Goal: Task Accomplishment & Management: Manage account settings

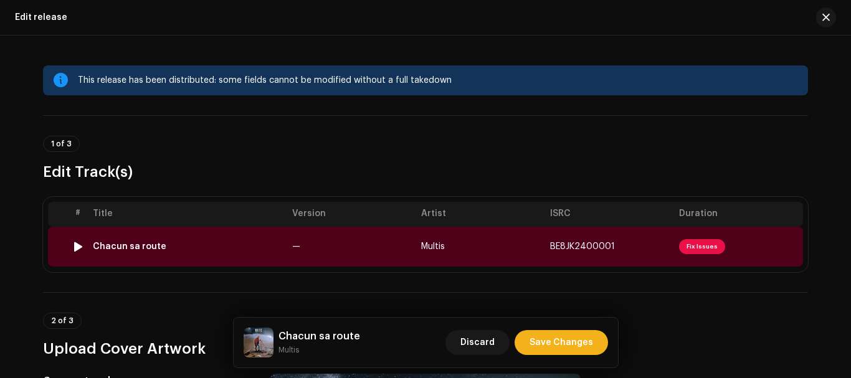
click at [220, 233] on td "Chacun sa route" at bounding box center [187, 247] width 199 height 40
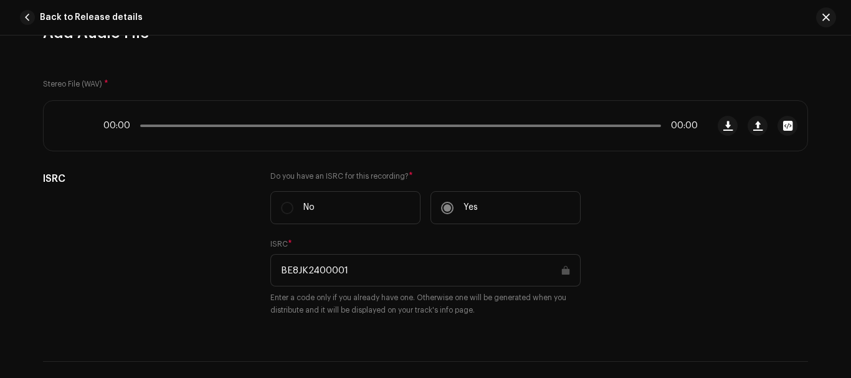
scroll to position [136, 0]
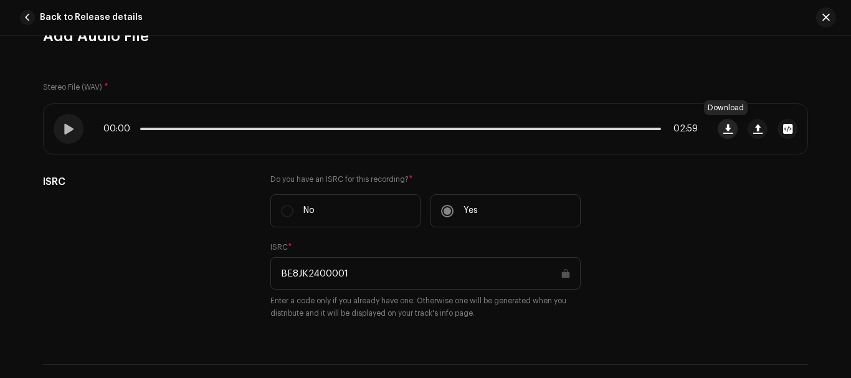
click at [728, 125] on span "button" at bounding box center [727, 129] width 9 height 10
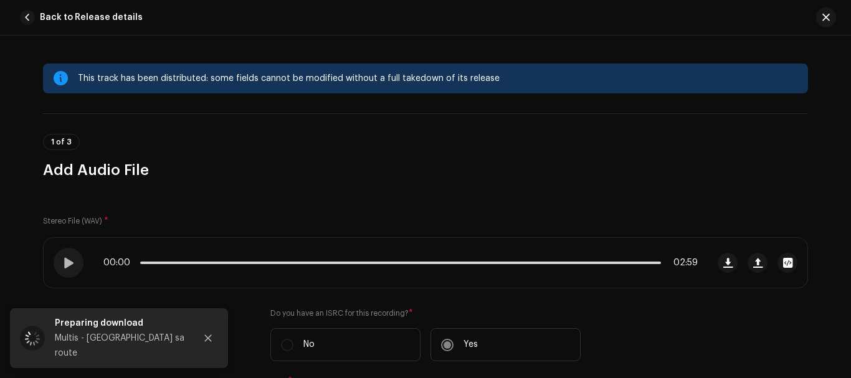
scroll to position [0, 0]
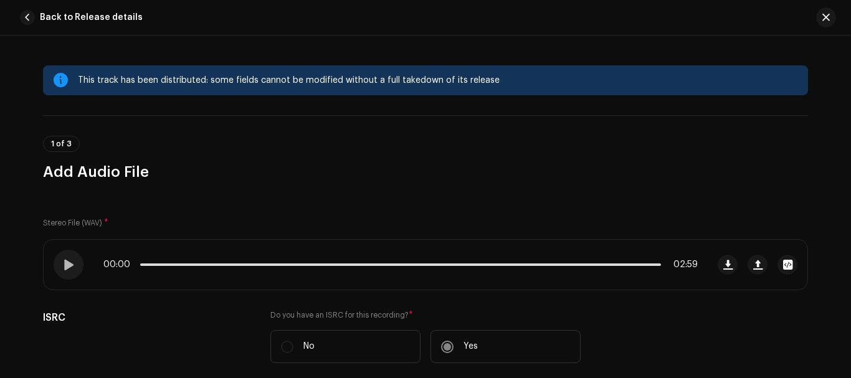
click at [23, 23] on span "button" at bounding box center [27, 17] width 15 height 15
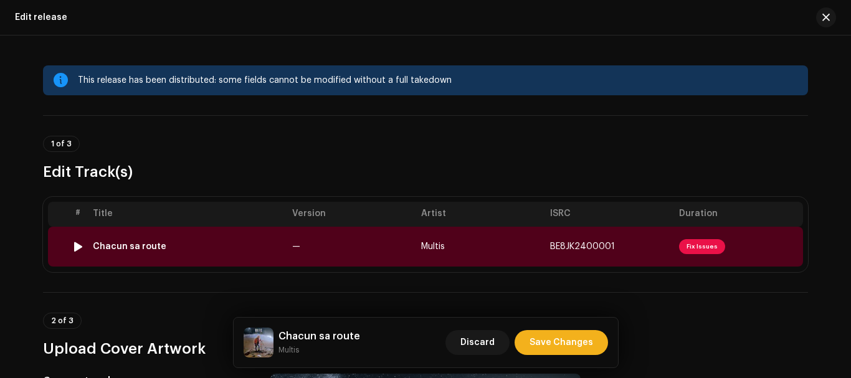
click at [169, 248] on div "Chacun sa route" at bounding box center [187, 247] width 189 height 10
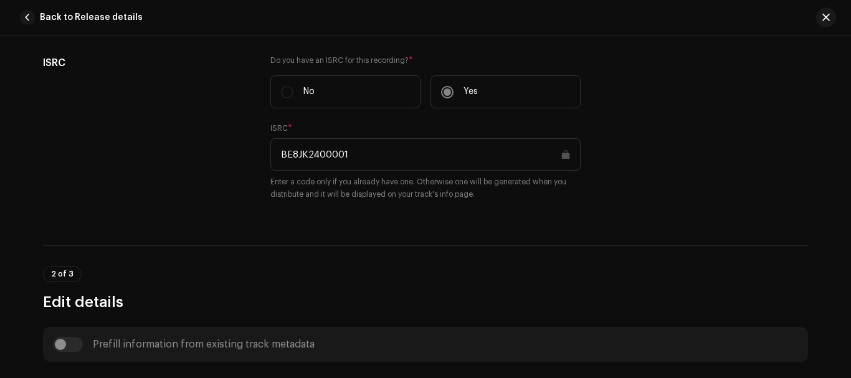
scroll to position [261, 0]
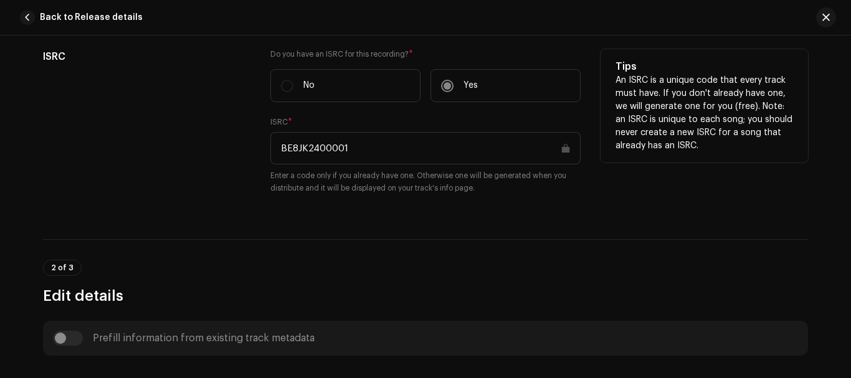
drag, startPoint x: 351, startPoint y: 145, endPoint x: 273, endPoint y: 147, distance: 77.9
click at [273, 147] on input "BE8JK2400001" at bounding box center [425, 148] width 310 height 32
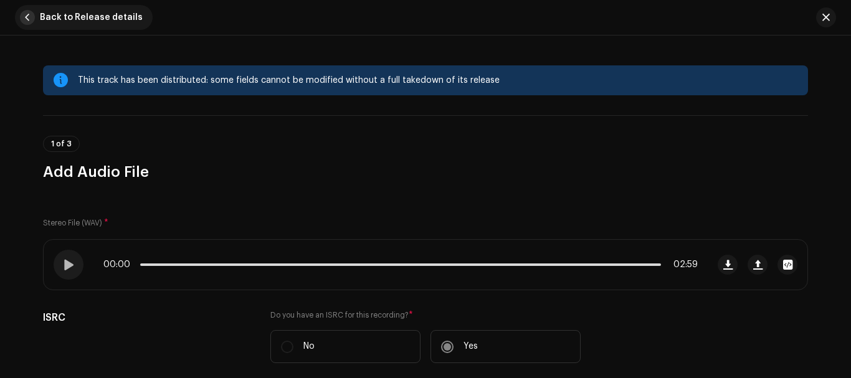
click at [31, 20] on span "button" at bounding box center [27, 17] width 15 height 15
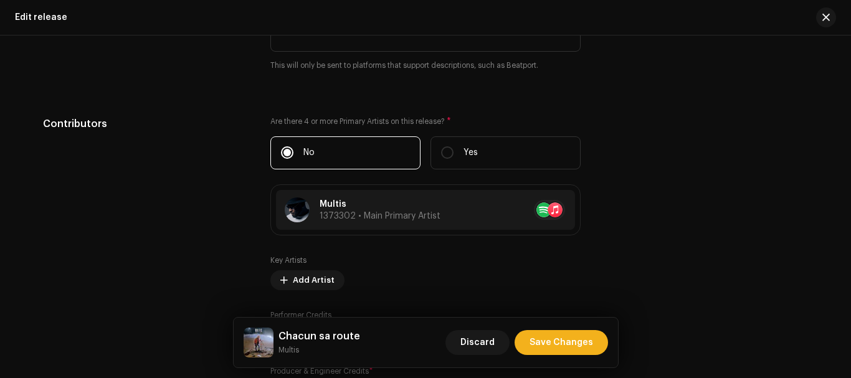
scroll to position [1195, 0]
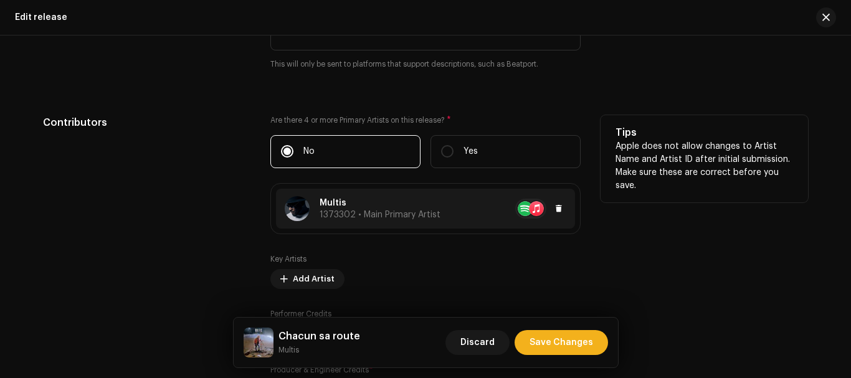
copy p "Multis"
drag, startPoint x: 343, startPoint y: 201, endPoint x: 318, endPoint y: 202, distance: 24.9
click at [319, 202] on p "Multis" at bounding box center [379, 203] width 121 height 13
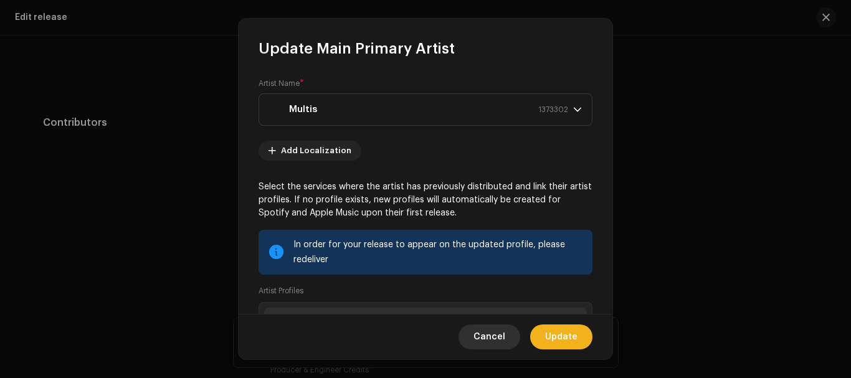
click at [492, 335] on span "Cancel" at bounding box center [489, 336] width 32 height 25
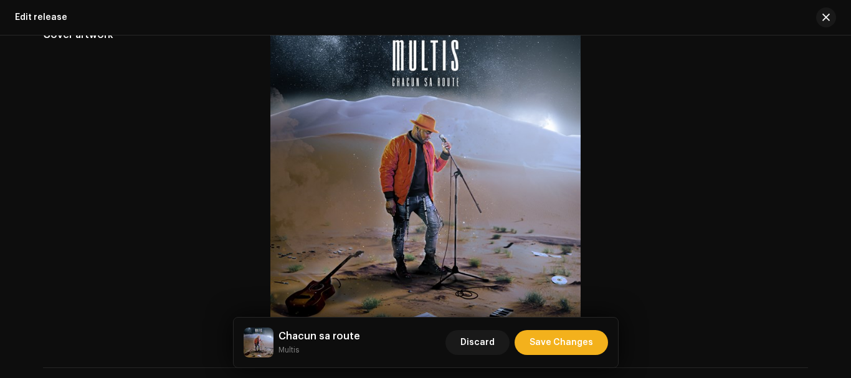
scroll to position [387, 0]
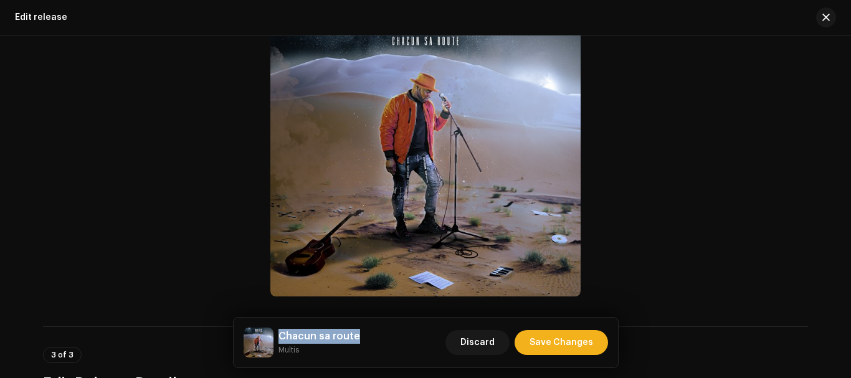
drag, startPoint x: 278, startPoint y: 332, endPoint x: 362, endPoint y: 333, distance: 83.5
click at [362, 333] on div "Chacun sa route Multis Discard Save Changes" at bounding box center [426, 343] width 364 height 30
copy h5 "Chacun sa route"
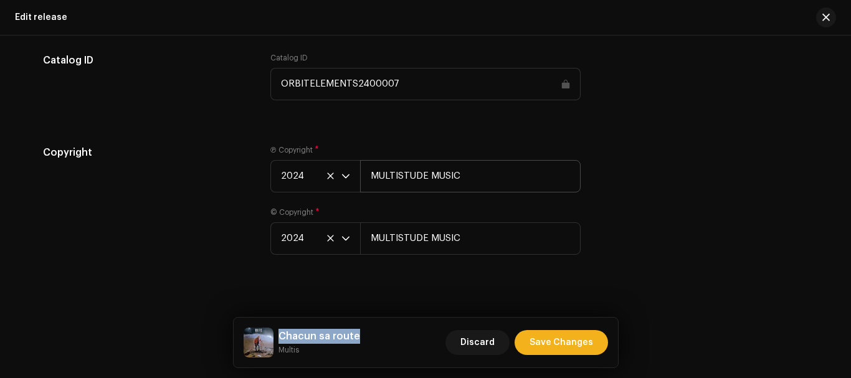
scroll to position [2079, 0]
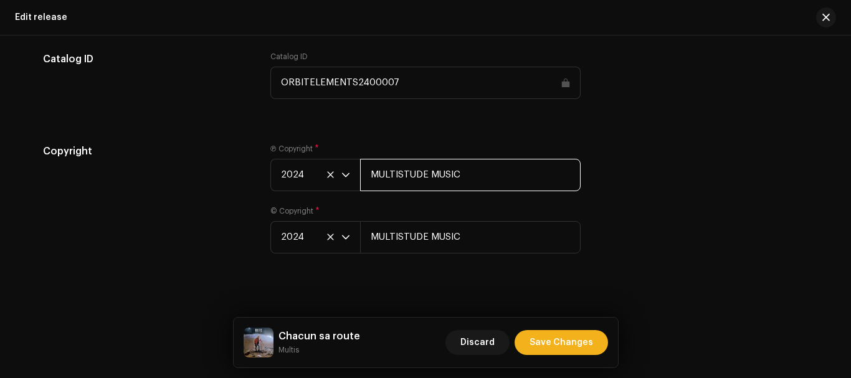
drag, startPoint x: 456, startPoint y: 174, endPoint x: 359, endPoint y: 170, distance: 97.3
click at [366, 168] on input "MULTISTUDE MUSIC" at bounding box center [470, 175] width 220 height 32
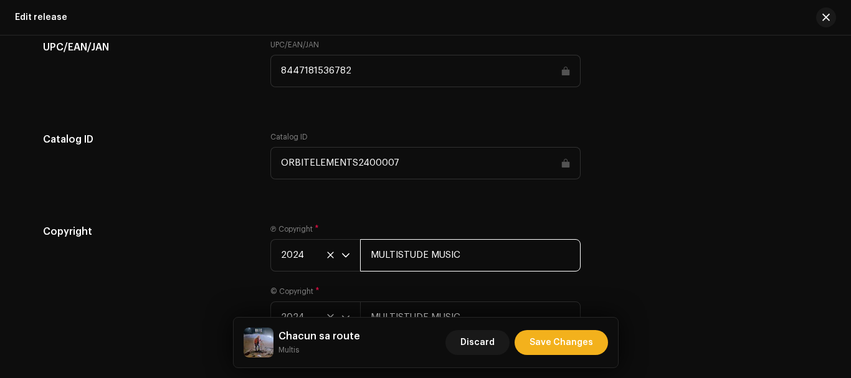
scroll to position [2001, 0]
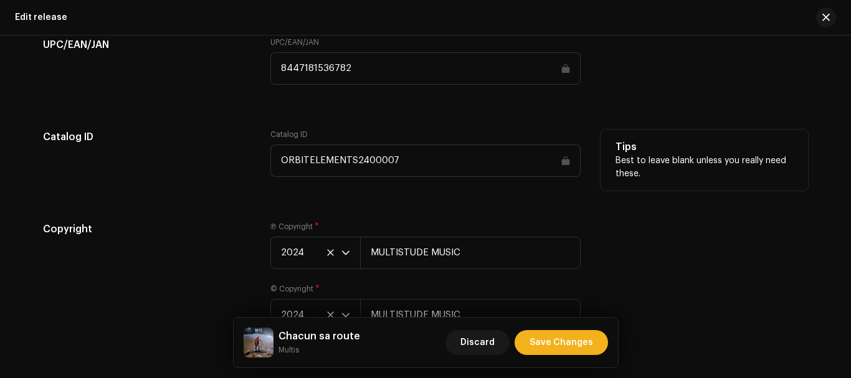
drag, startPoint x: 395, startPoint y: 155, endPoint x: 269, endPoint y: 153, distance: 126.4
click at [273, 156] on input "ORBITELEMENTS2400007" at bounding box center [425, 160] width 310 height 32
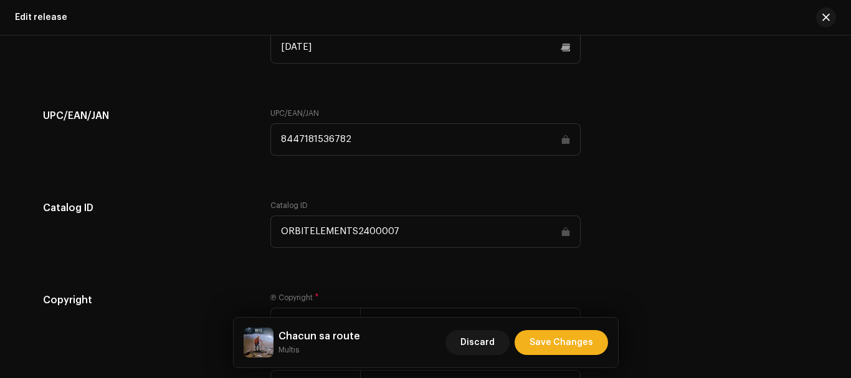
scroll to position [1929, 0]
drag, startPoint x: 344, startPoint y: 134, endPoint x: 273, endPoint y: 137, distance: 71.1
click at [273, 137] on input "8447181536782" at bounding box center [425, 140] width 310 height 32
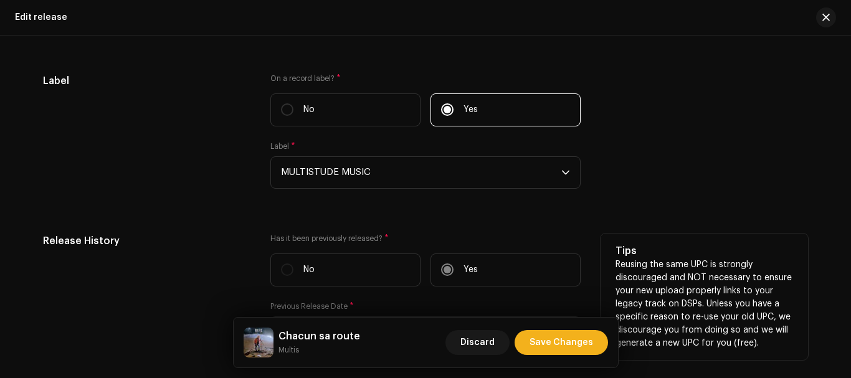
scroll to position [1642, 0]
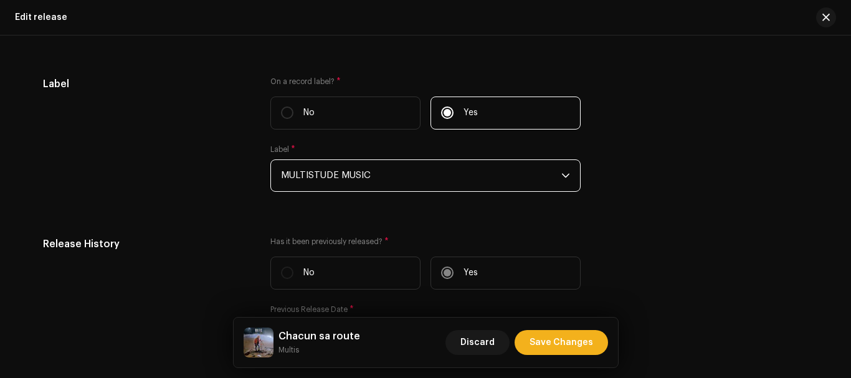
drag, startPoint x: 371, startPoint y: 168, endPoint x: 260, endPoint y: 149, distance: 112.4
click at [260, 149] on div "Label On a record label? * No Yes Label * MULTISTUDE MUSIC" at bounding box center [425, 142] width 765 height 130
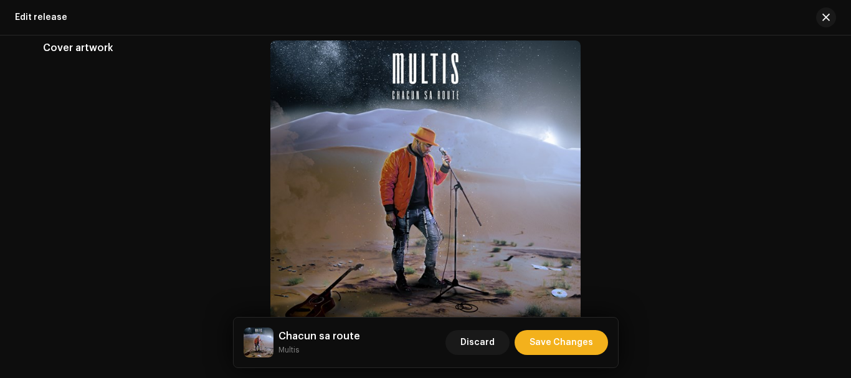
scroll to position [0, 0]
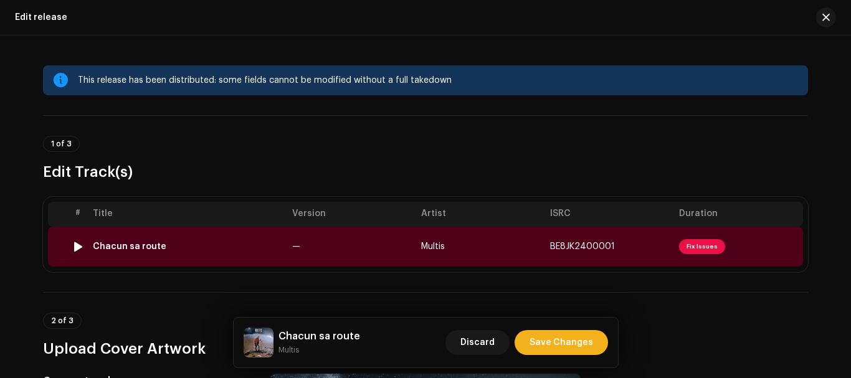
click at [234, 240] on td "Chacun sa route" at bounding box center [187, 247] width 199 height 40
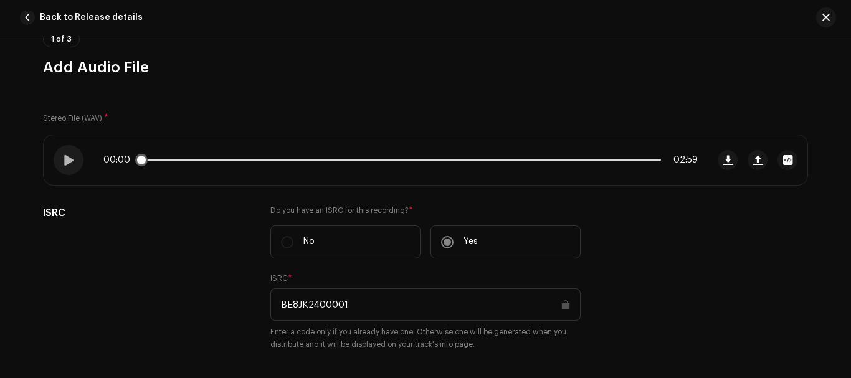
scroll to position [113, 0]
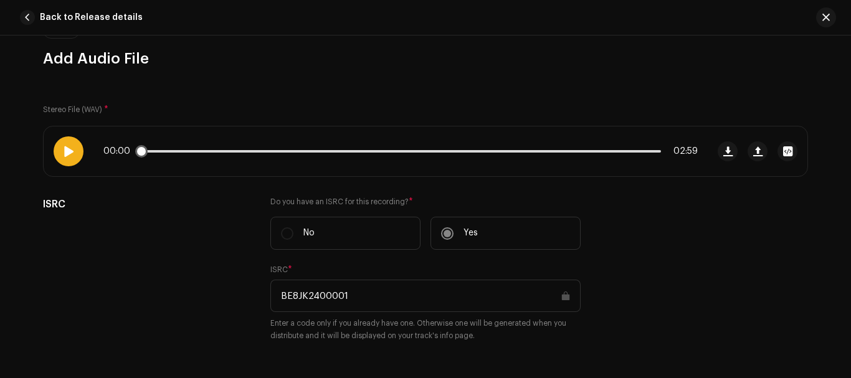
click at [68, 153] on span at bounding box center [68, 151] width 11 height 10
click at [232, 149] on div "00:01 02:59" at bounding box center [400, 151] width 594 height 10
click at [228, 149] on div "00:03 02:59" at bounding box center [400, 151] width 594 height 10
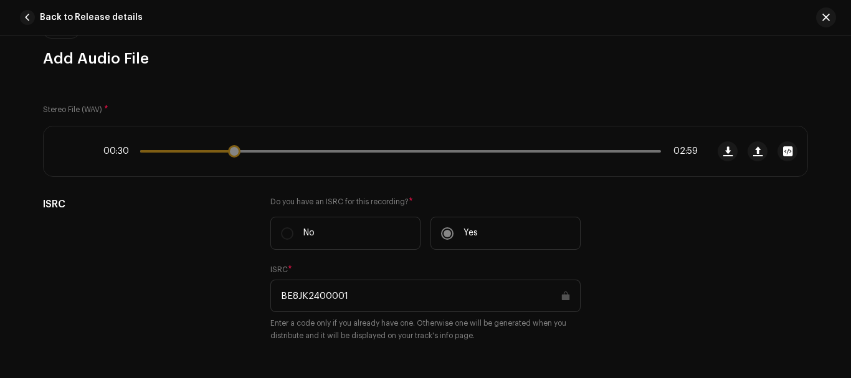
drag, startPoint x: 154, startPoint y: 156, endPoint x: 238, endPoint y: 156, distance: 83.5
click at [238, 156] on div "00:30 02:59" at bounding box center [400, 151] width 594 height 10
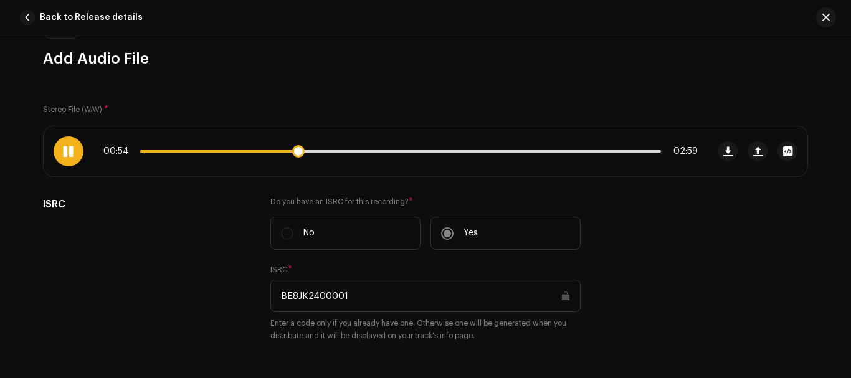
click at [69, 149] on span at bounding box center [68, 151] width 11 height 10
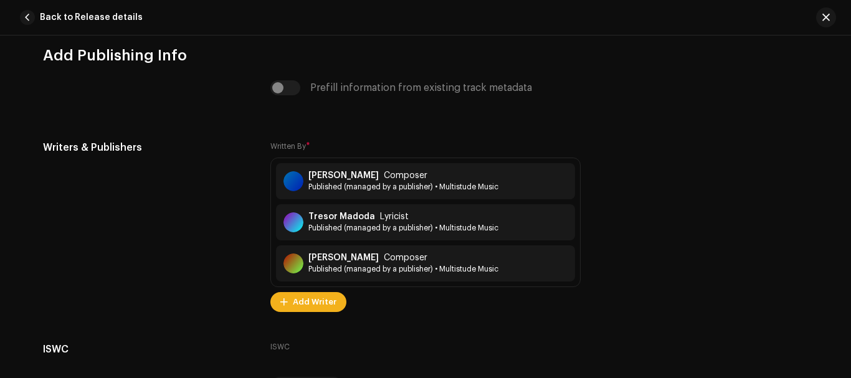
scroll to position [2512, 0]
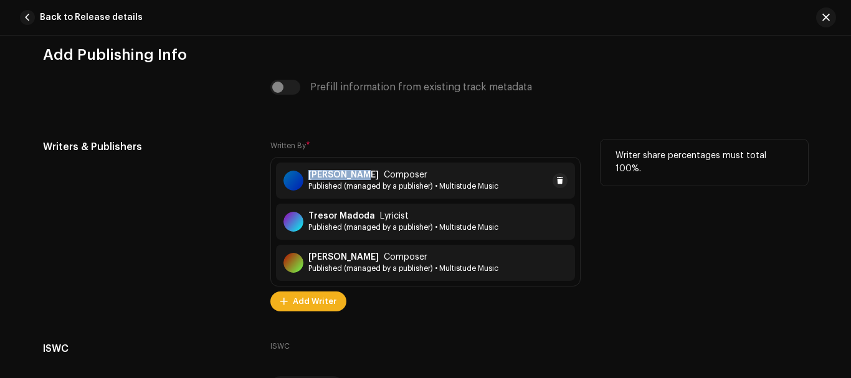
copy strong "Siméon Viot"
drag, startPoint x: 304, startPoint y: 172, endPoint x: 358, endPoint y: 176, distance: 54.4
click at [358, 176] on div "Siméon Viot Composer Published (managed by a publisher) • Multistude Music" at bounding box center [390, 180] width 215 height 21
copy strong "Tresor Madoda"
drag, startPoint x: 306, startPoint y: 212, endPoint x: 369, endPoint y: 216, distance: 63.6
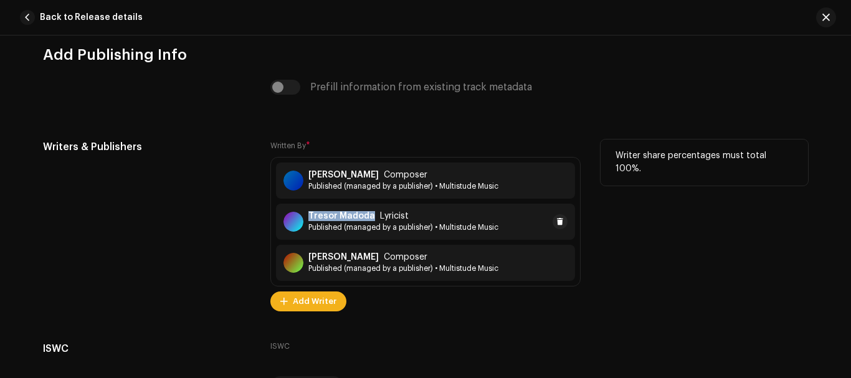
click at [369, 216] on div "Tresor Madoda Lyricist" at bounding box center [403, 216] width 190 height 10
copy strong "Massimo Marotta"
drag, startPoint x: 303, startPoint y: 254, endPoint x: 379, endPoint y: 254, distance: 76.0
click at [379, 254] on div "Massimo Marotta Composer Published (managed by a publisher) • Multistude Music" at bounding box center [390, 262] width 215 height 21
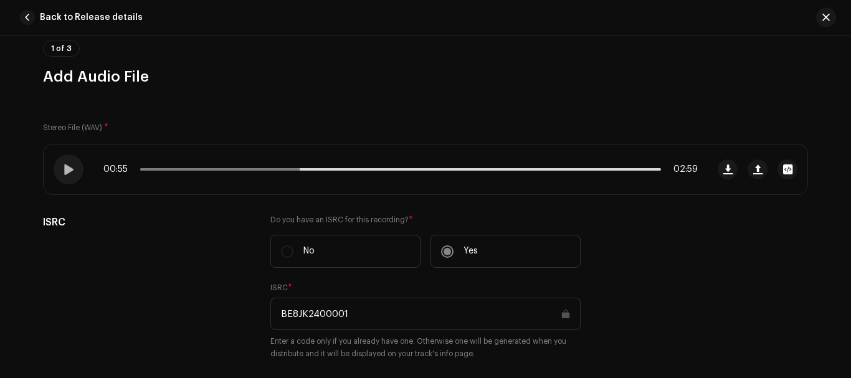
scroll to position [0, 0]
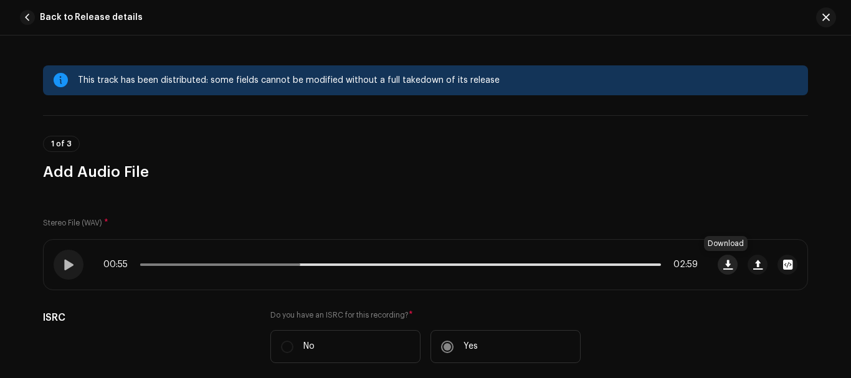
click at [723, 265] on span "button" at bounding box center [727, 265] width 9 height 10
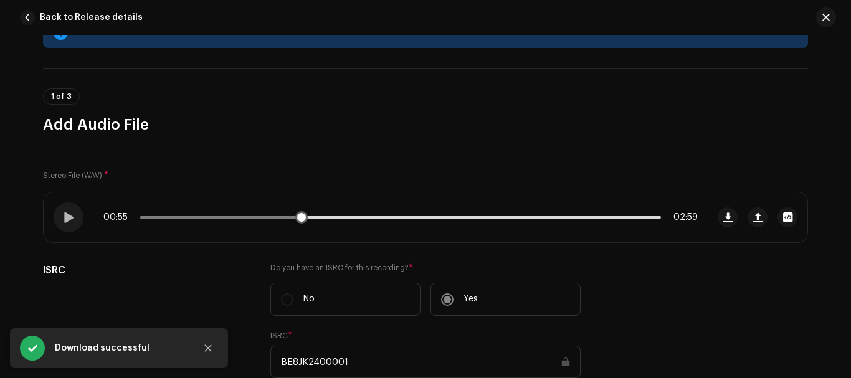
scroll to position [48, 0]
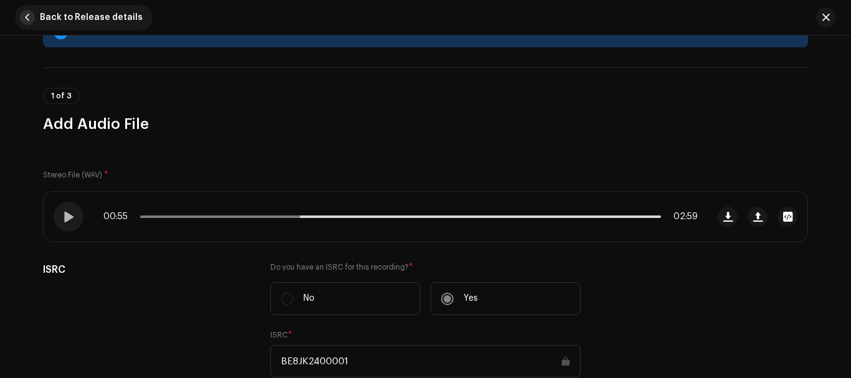
click at [26, 14] on span "button" at bounding box center [27, 17] width 15 height 15
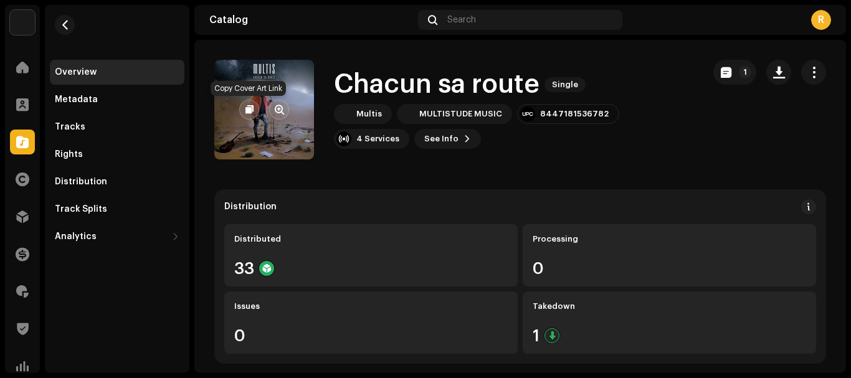
click at [255, 113] on button "button" at bounding box center [249, 110] width 20 height 20
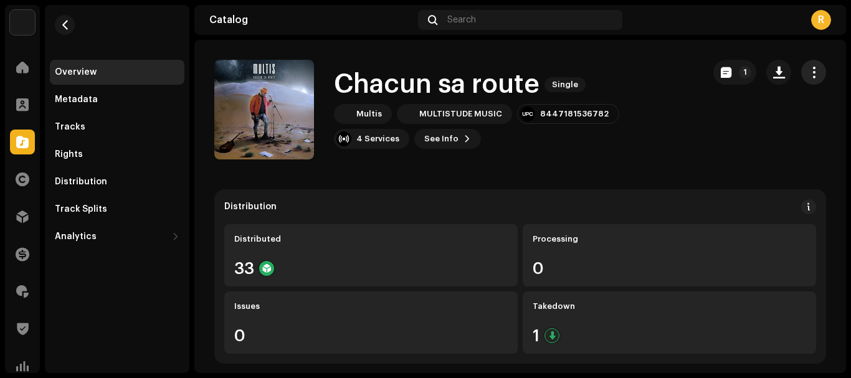
click at [808, 70] on span "button" at bounding box center [814, 72] width 12 height 10
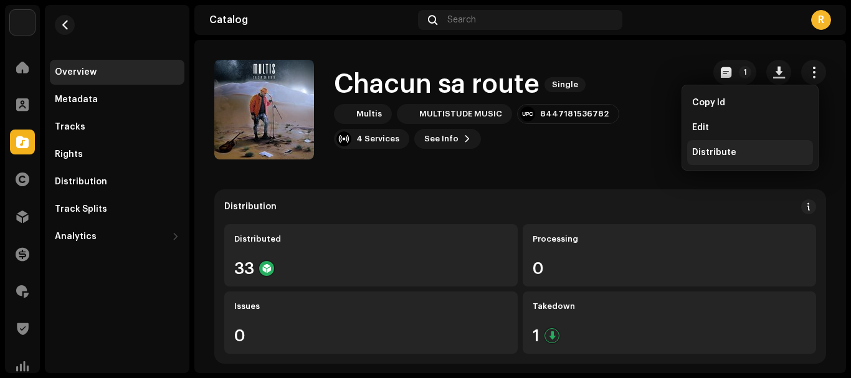
click at [705, 161] on div "Distribute" at bounding box center [750, 152] width 126 height 25
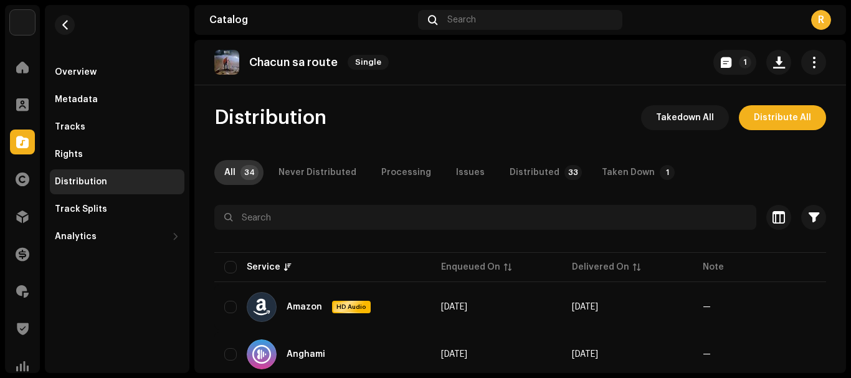
click at [239, 169] on p-tab "All 34" at bounding box center [238, 172] width 49 height 25
click at [226, 169] on div "All" at bounding box center [229, 172] width 11 height 25
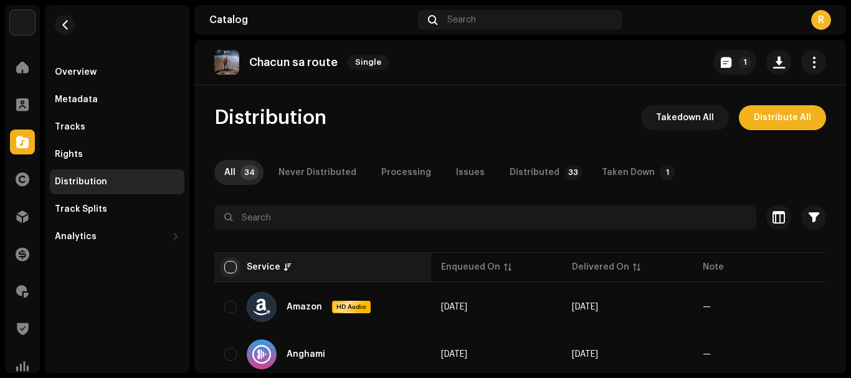
click at [227, 268] on input "checkbox" at bounding box center [230, 267] width 12 height 12
checkbox input "true"
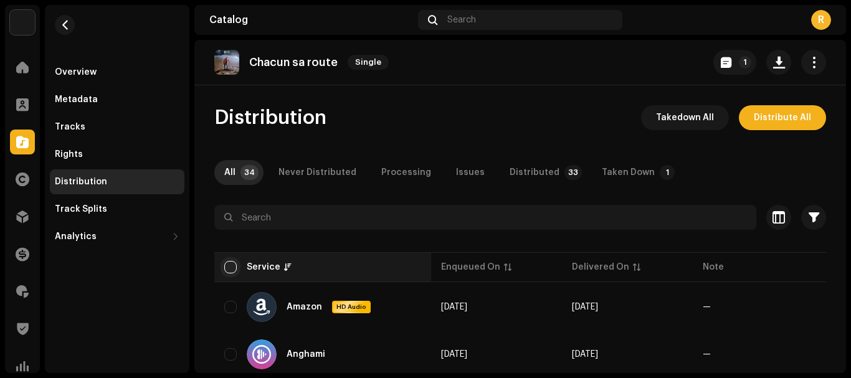
checkbox input "true"
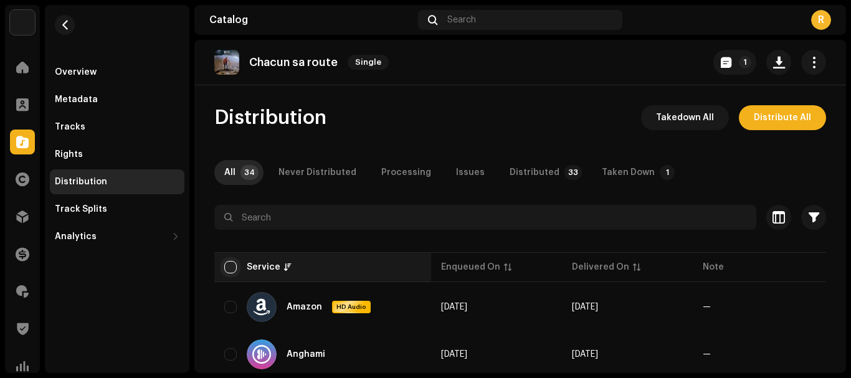
checkbox input "true"
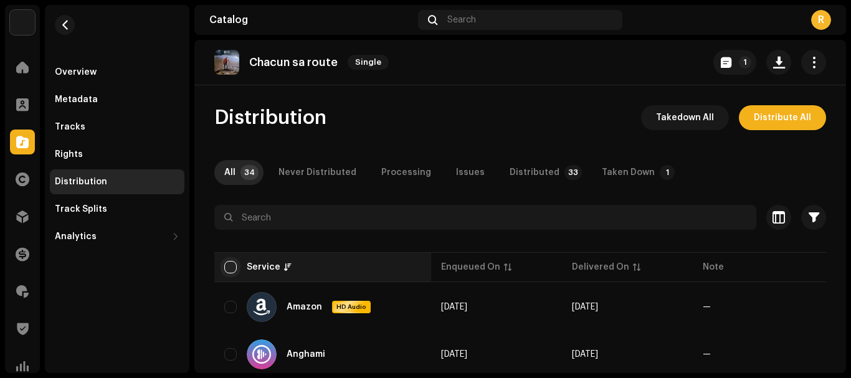
checkbox input "true"
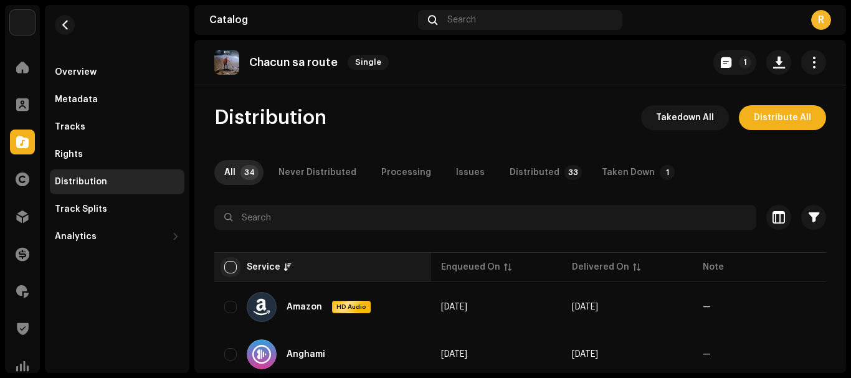
checkbox input "true"
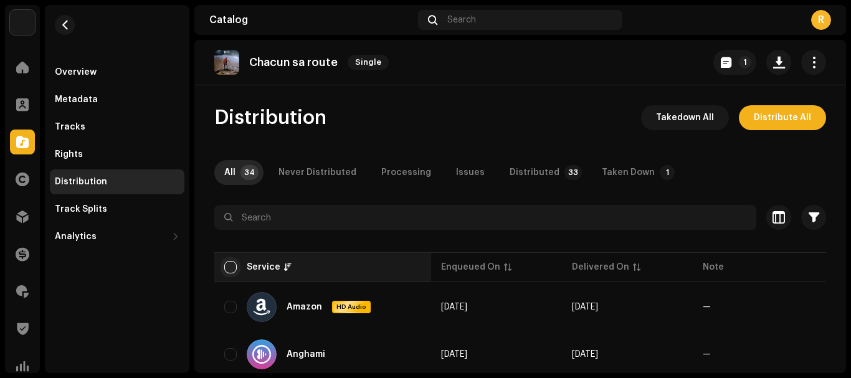
checkbox input "true"
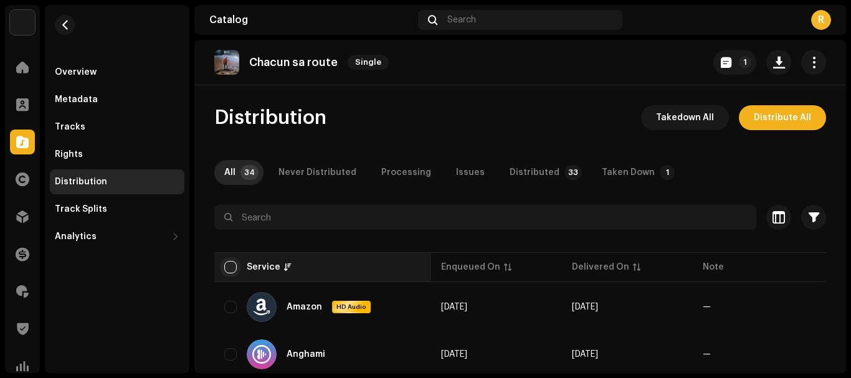
checkbox input "true"
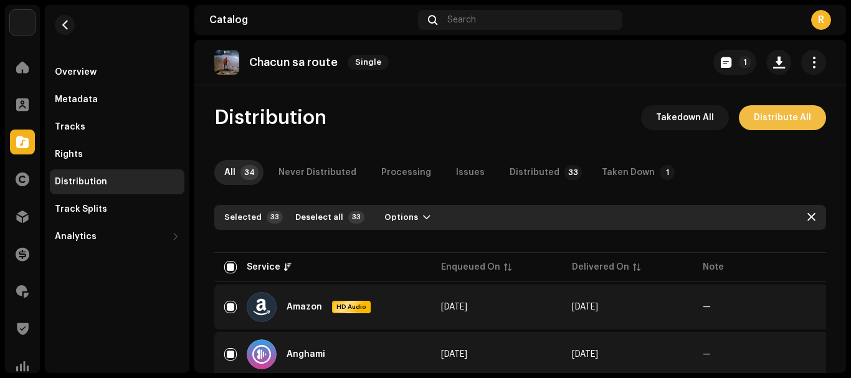
click at [773, 121] on span "Distribute All" at bounding box center [782, 117] width 57 height 25
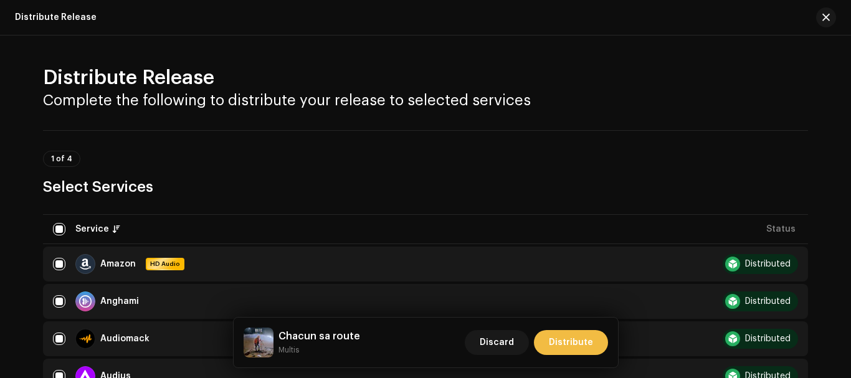
click at [581, 346] on span "Distribute" at bounding box center [571, 342] width 44 height 25
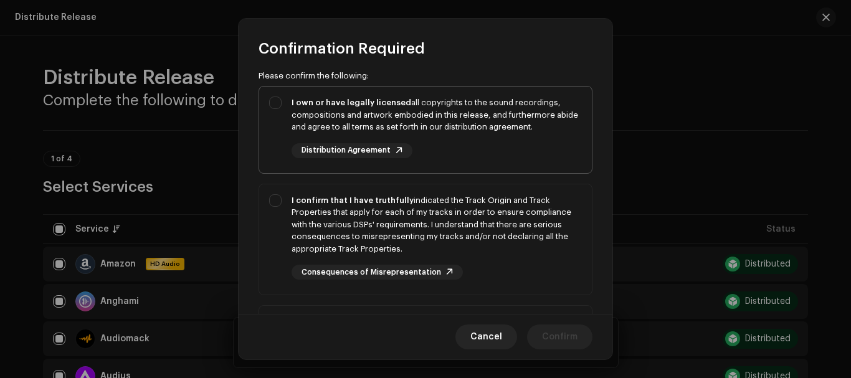
scroll to position [87, 0]
click at [275, 101] on div "I own or have legally licensed all copyrights to the sound recordings, composit…" at bounding box center [425, 127] width 333 height 82
checkbox input "true"
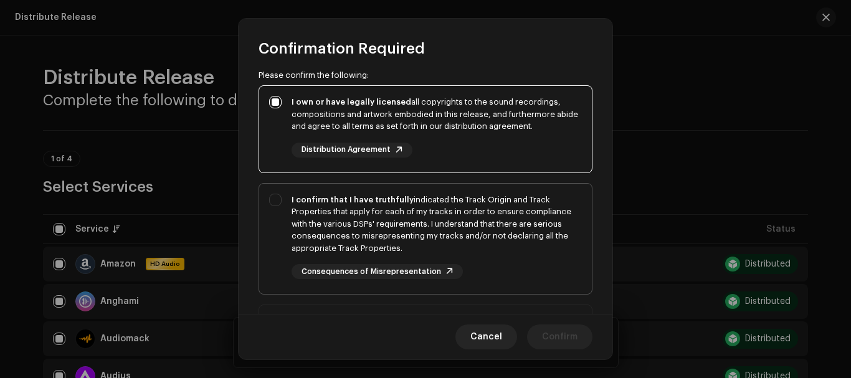
click at [275, 195] on div "I confirm that I have truthfully indicated the Track Origin and Track Propertie…" at bounding box center [425, 237] width 333 height 106
checkbox input "true"
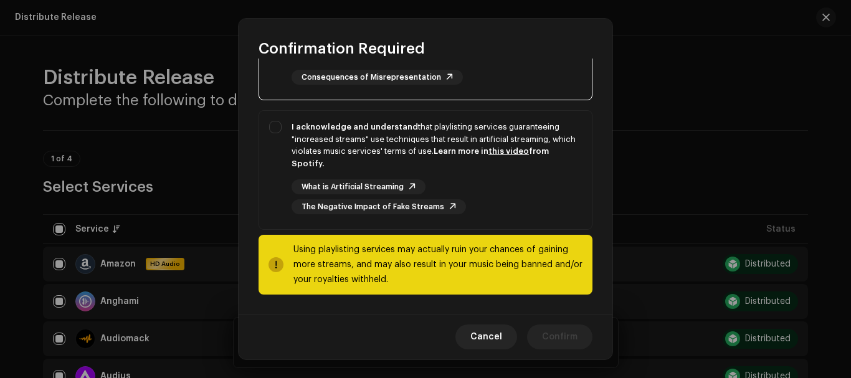
scroll to position [282, 0]
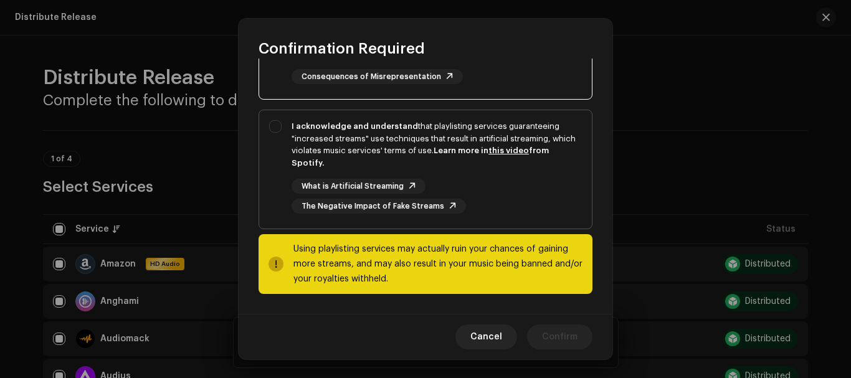
click at [277, 125] on div "I acknowledge and understand that playlisting services guaranteeing "increased …" at bounding box center [425, 166] width 333 height 113
checkbox input "true"
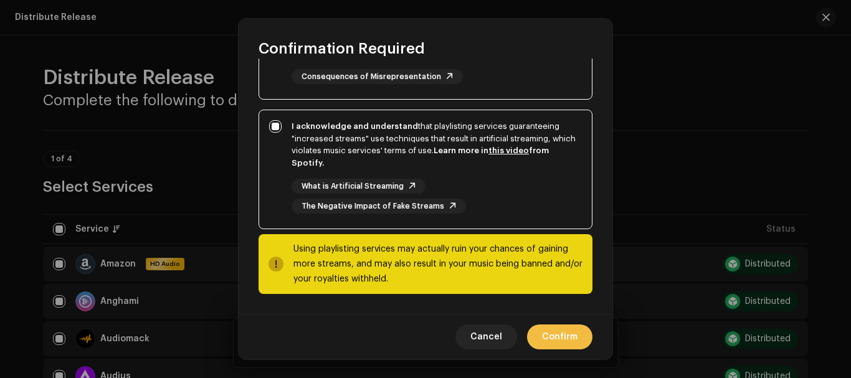
click at [562, 341] on span "Confirm" at bounding box center [559, 336] width 35 height 25
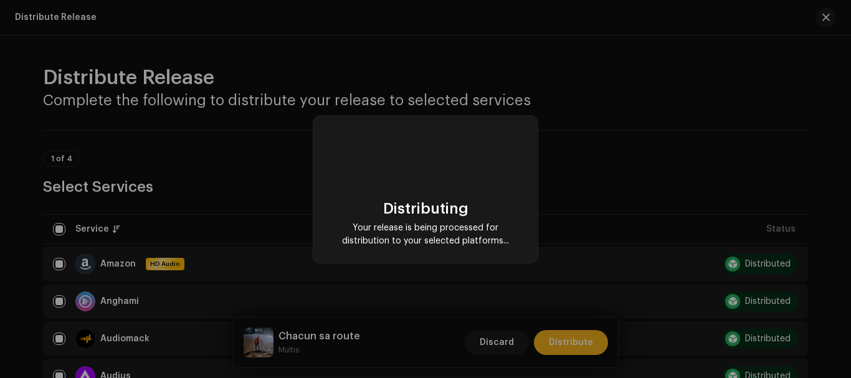
checkbox input "false"
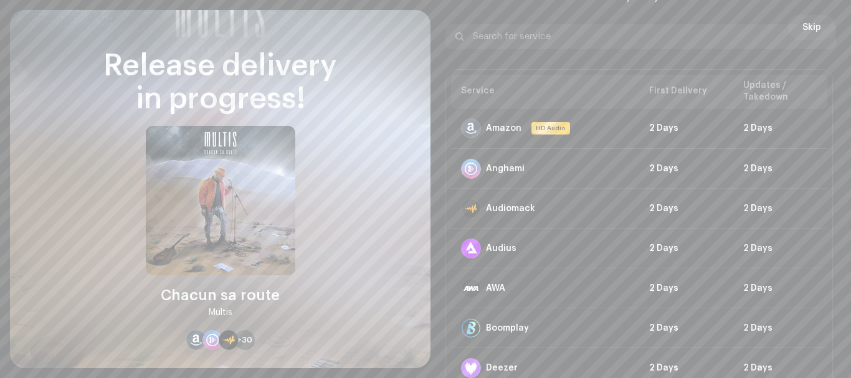
click at [815, 33] on div at bounding box center [820, 36] width 15 height 15
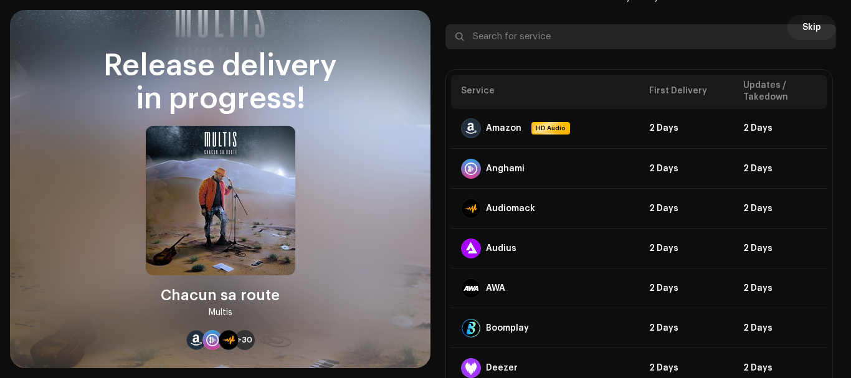
click at [807, 32] on input "text" at bounding box center [640, 36] width 390 height 25
click at [811, 26] on input "text" at bounding box center [640, 36] width 390 height 25
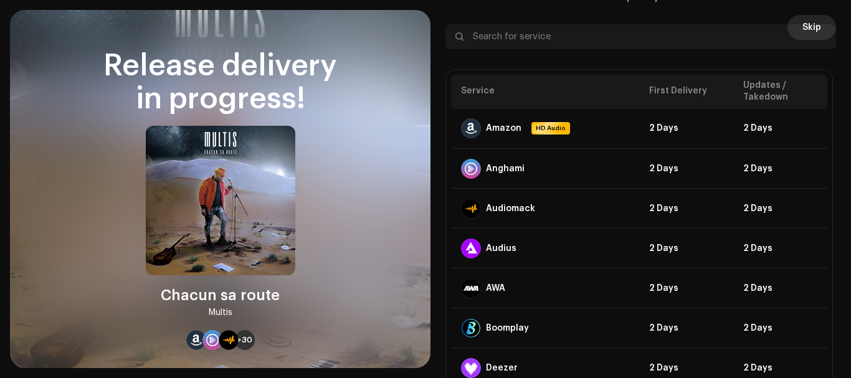
click at [795, 20] on button "Skip" at bounding box center [811, 27] width 49 height 25
